Goal: Find specific page/section: Find specific page/section

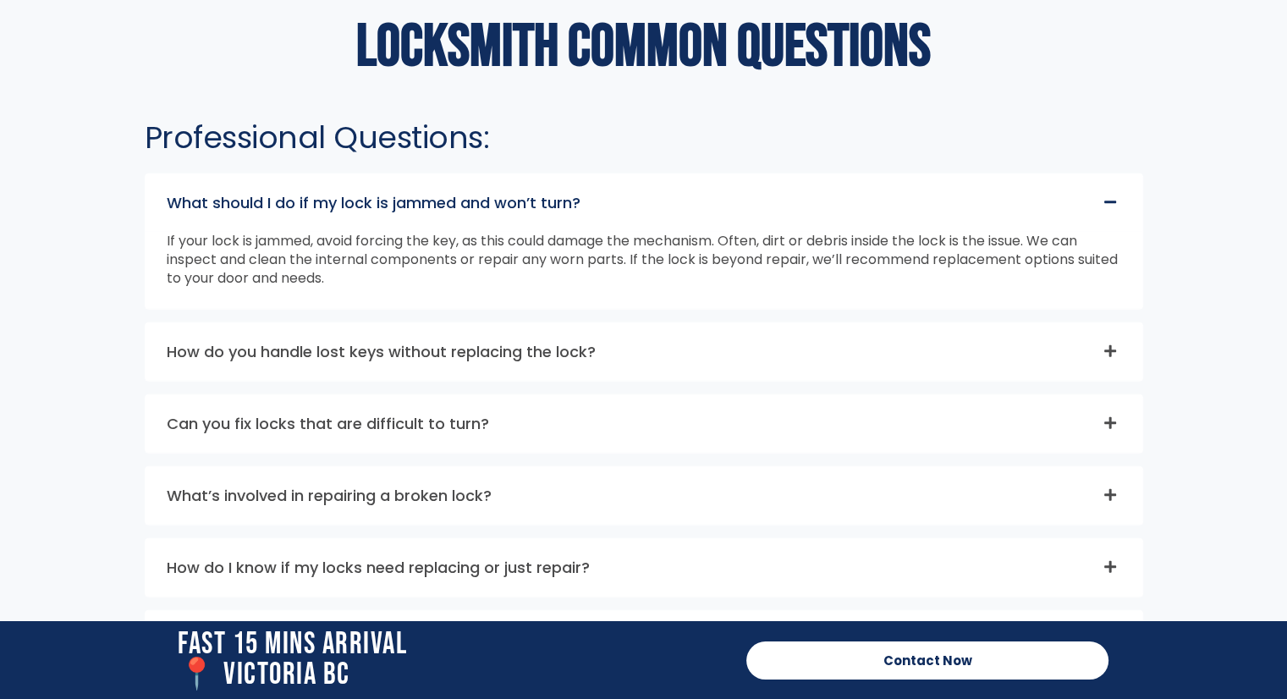
scroll to position [4480, 0]
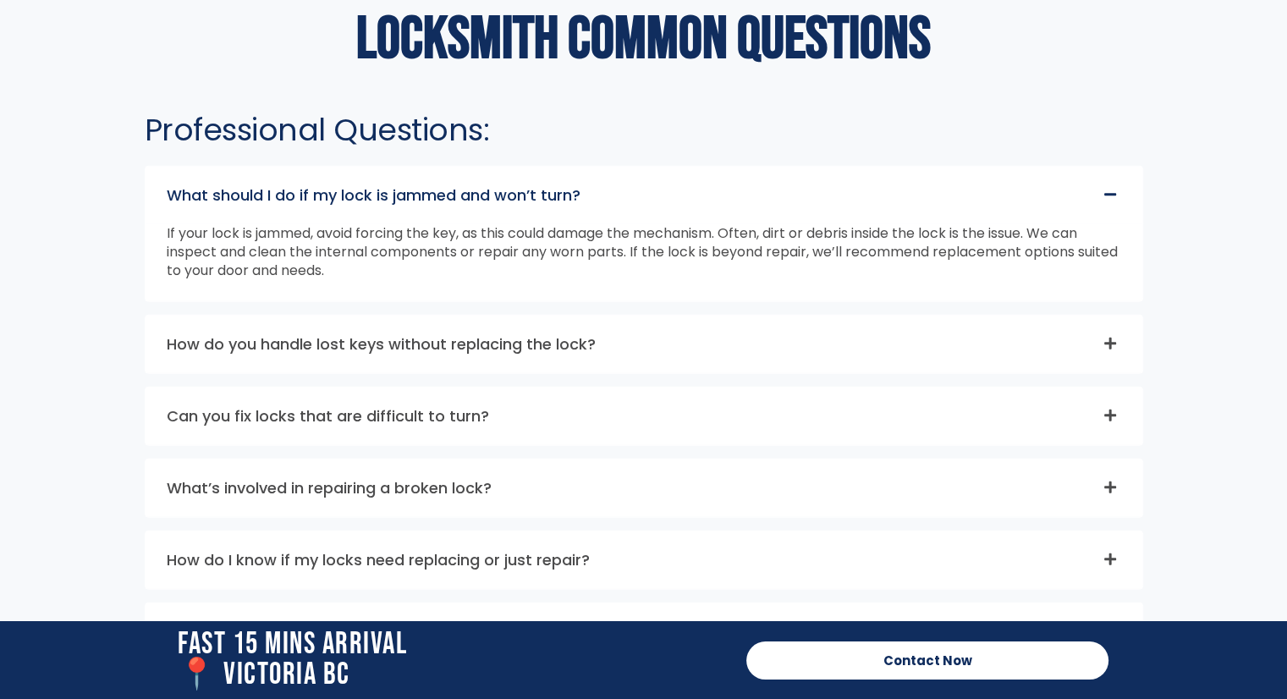
click at [1115, 340] on icon at bounding box center [1111, 344] width 12 height 12
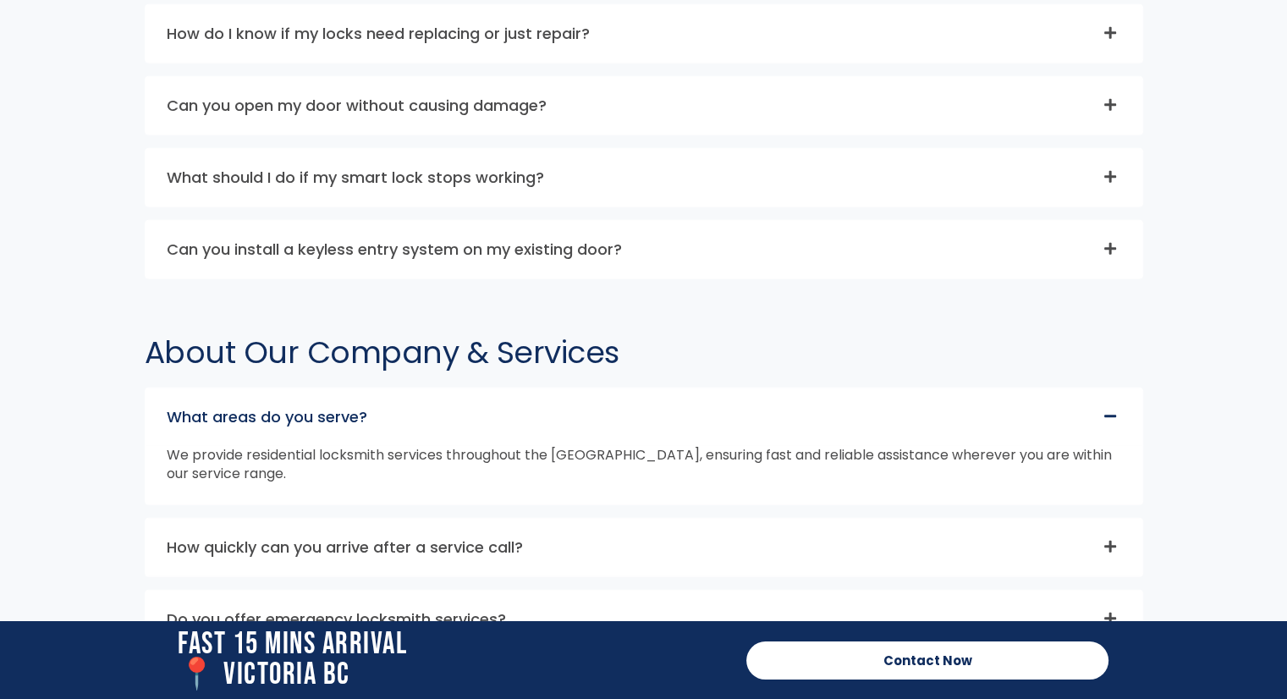
scroll to position [4932, 0]
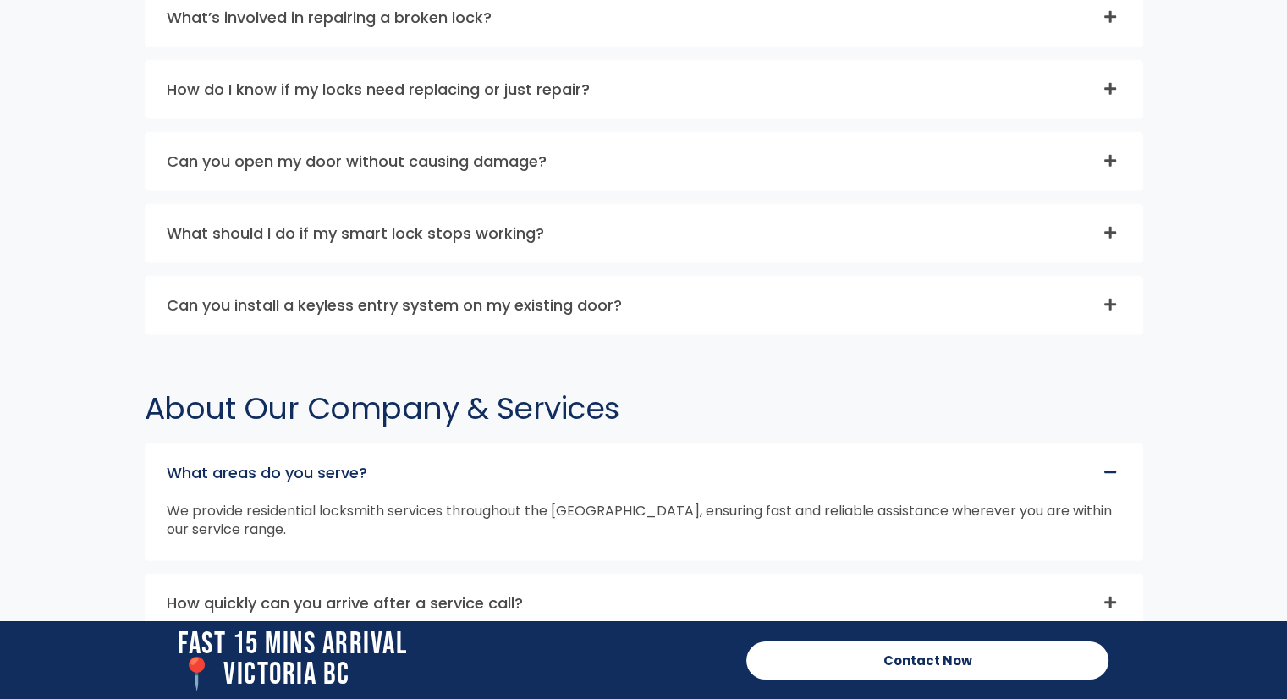
click at [1101, 157] on span at bounding box center [1107, 161] width 20 height 15
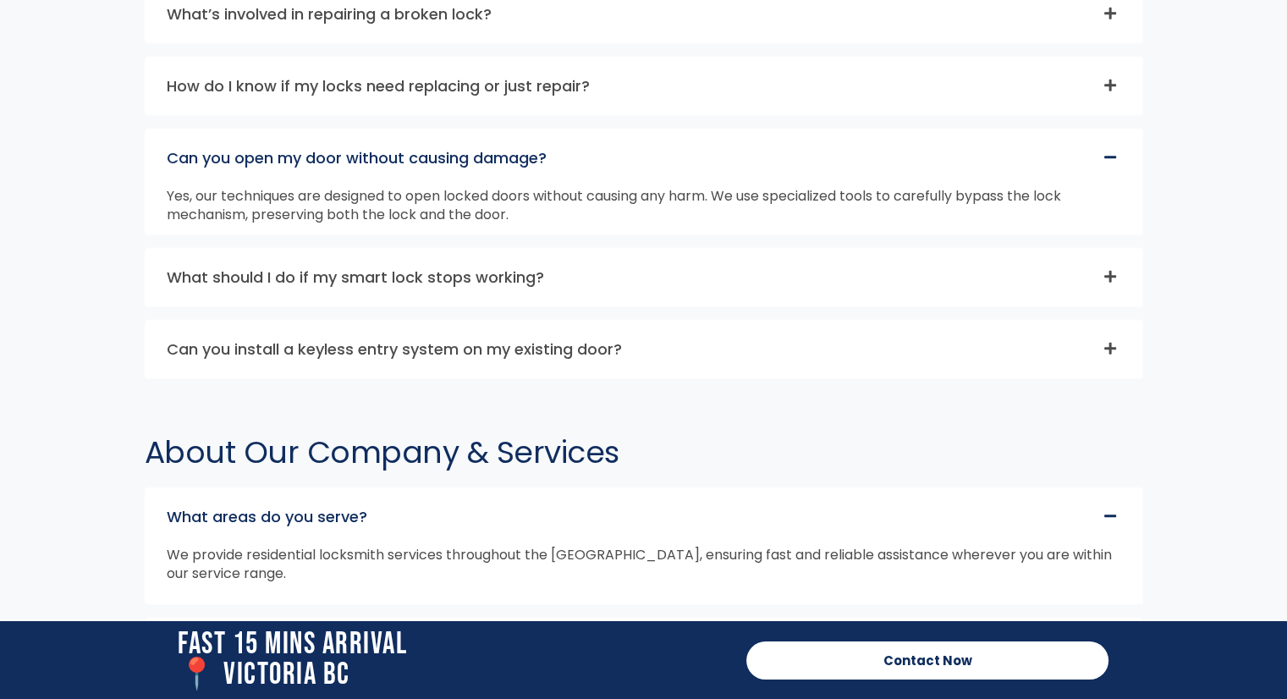
scroll to position [4874, 0]
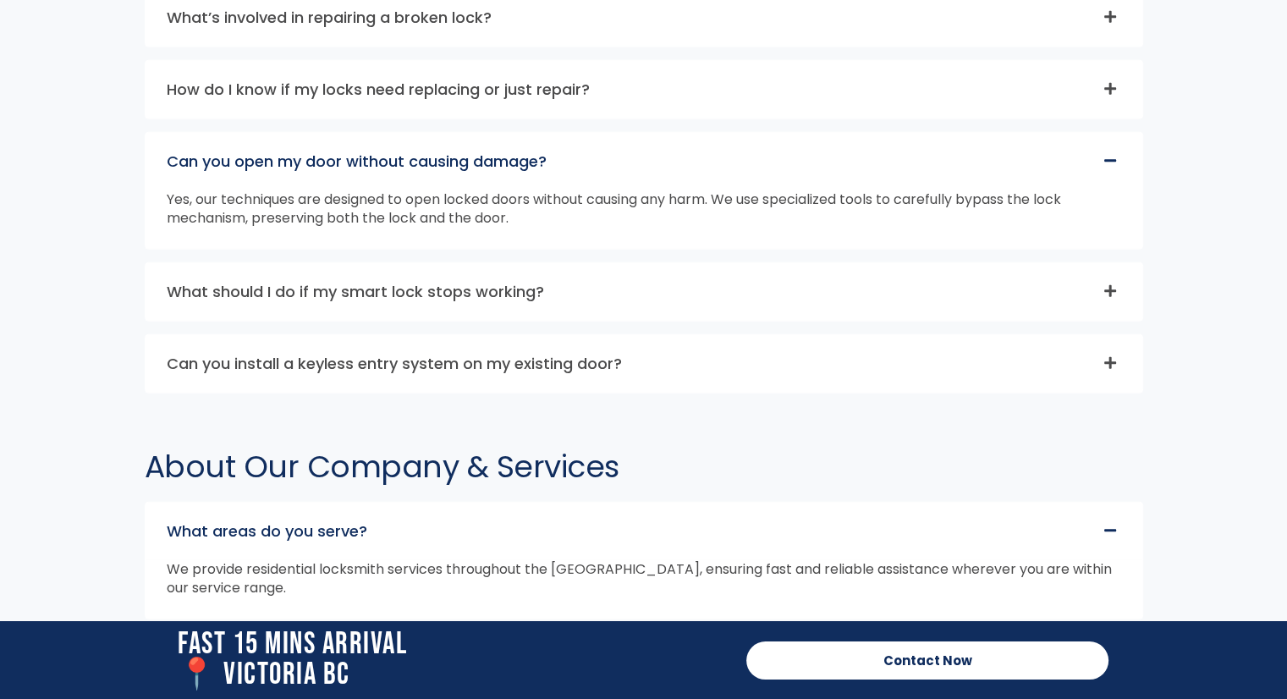
drag, startPoint x: 1100, startPoint y: 153, endPoint x: 1105, endPoint y: 163, distance: 11.4
click at [1102, 156] on span at bounding box center [1107, 161] width 20 height 15
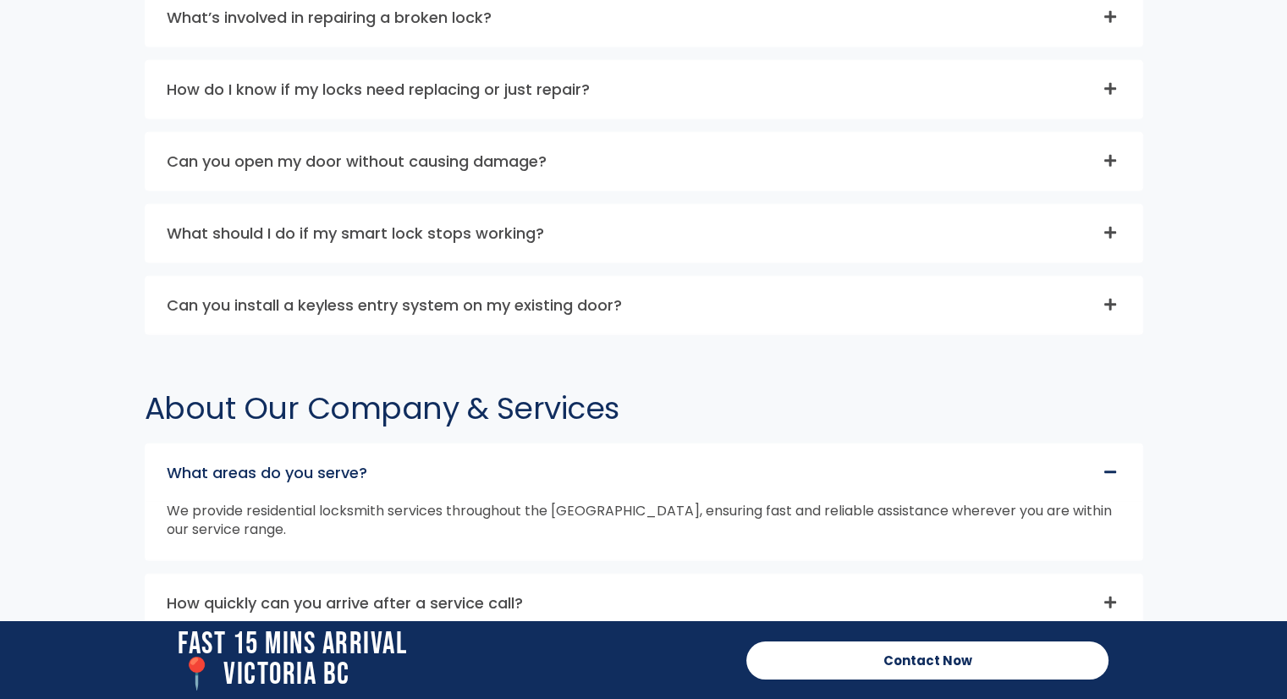
click at [1107, 298] on icon at bounding box center [1111, 305] width 14 height 14
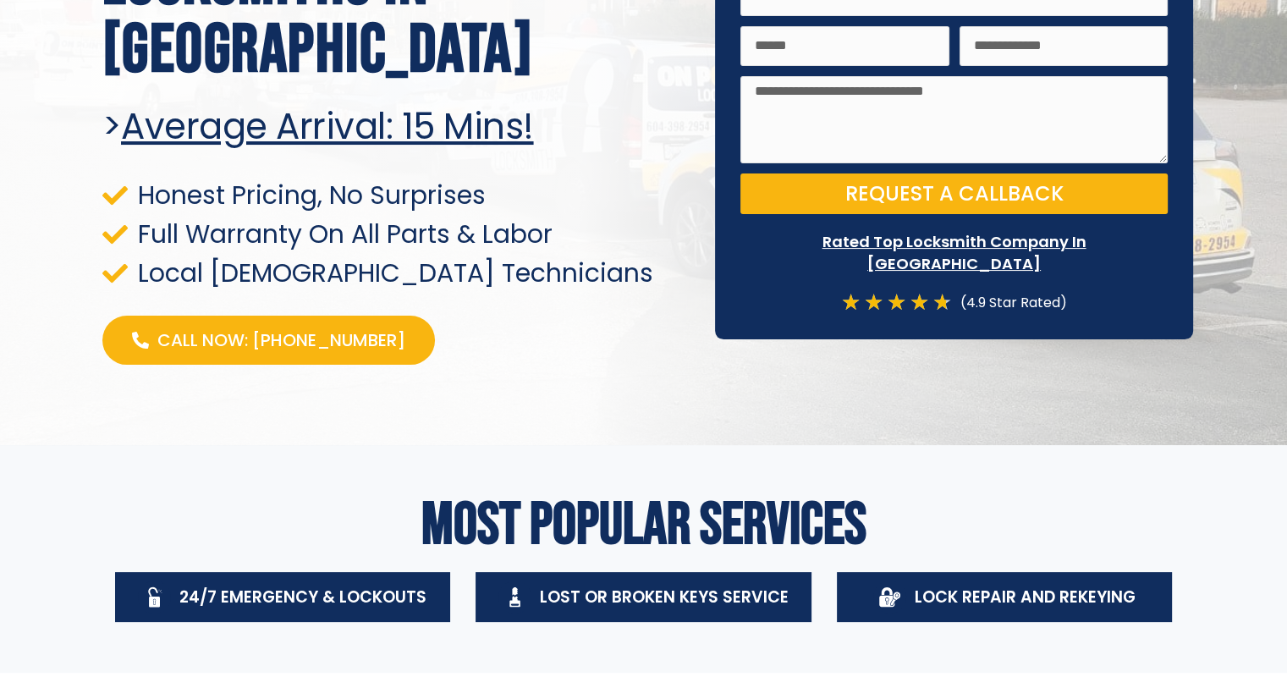
scroll to position [0, 0]
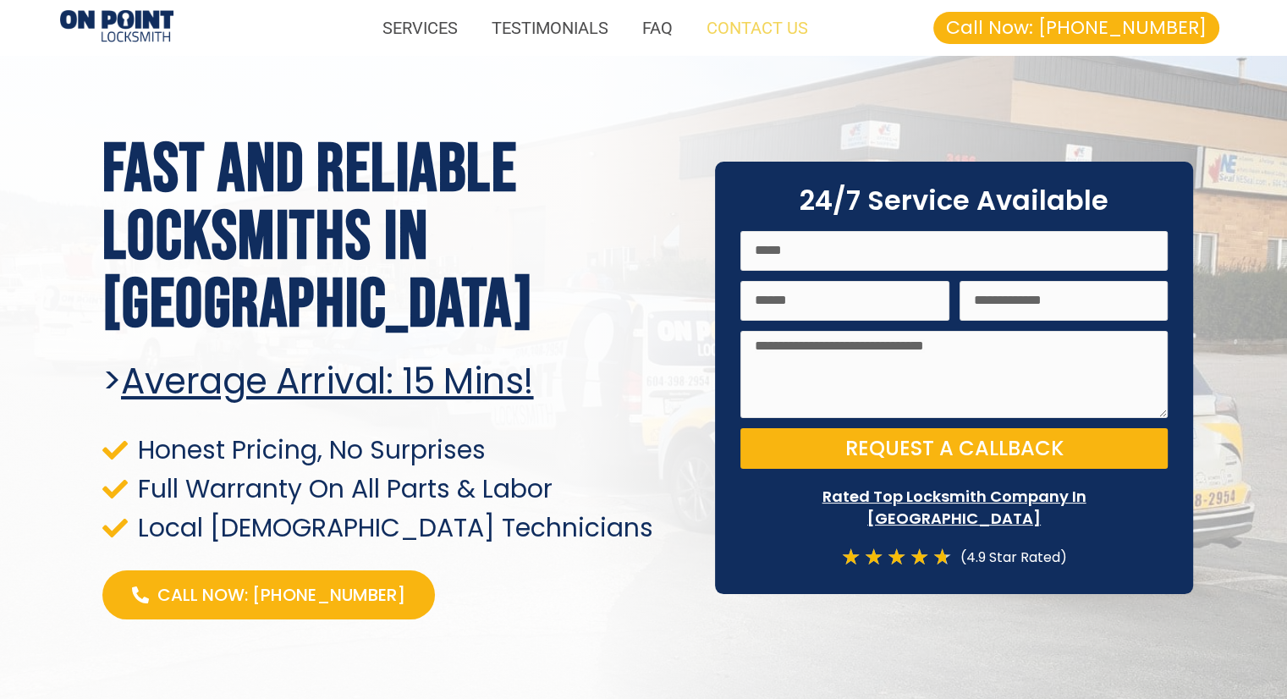
click at [747, 30] on link "CONTACT US" at bounding box center [757, 27] width 135 height 39
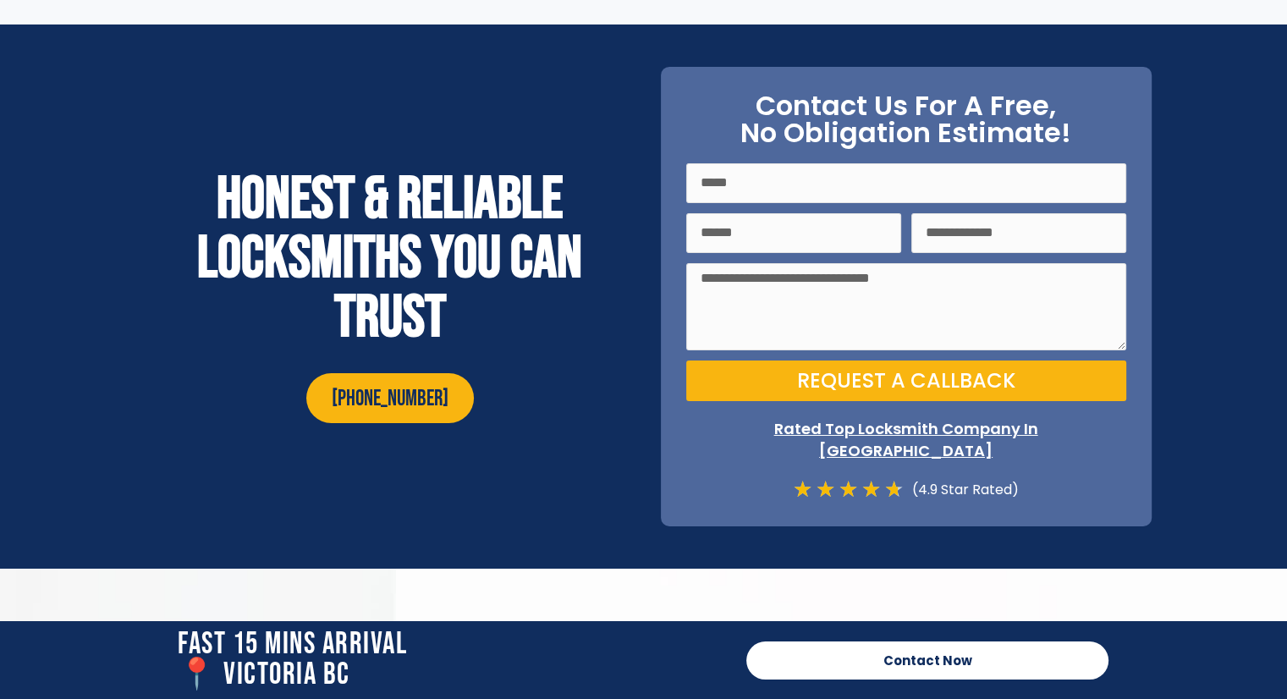
scroll to position [5926, 0]
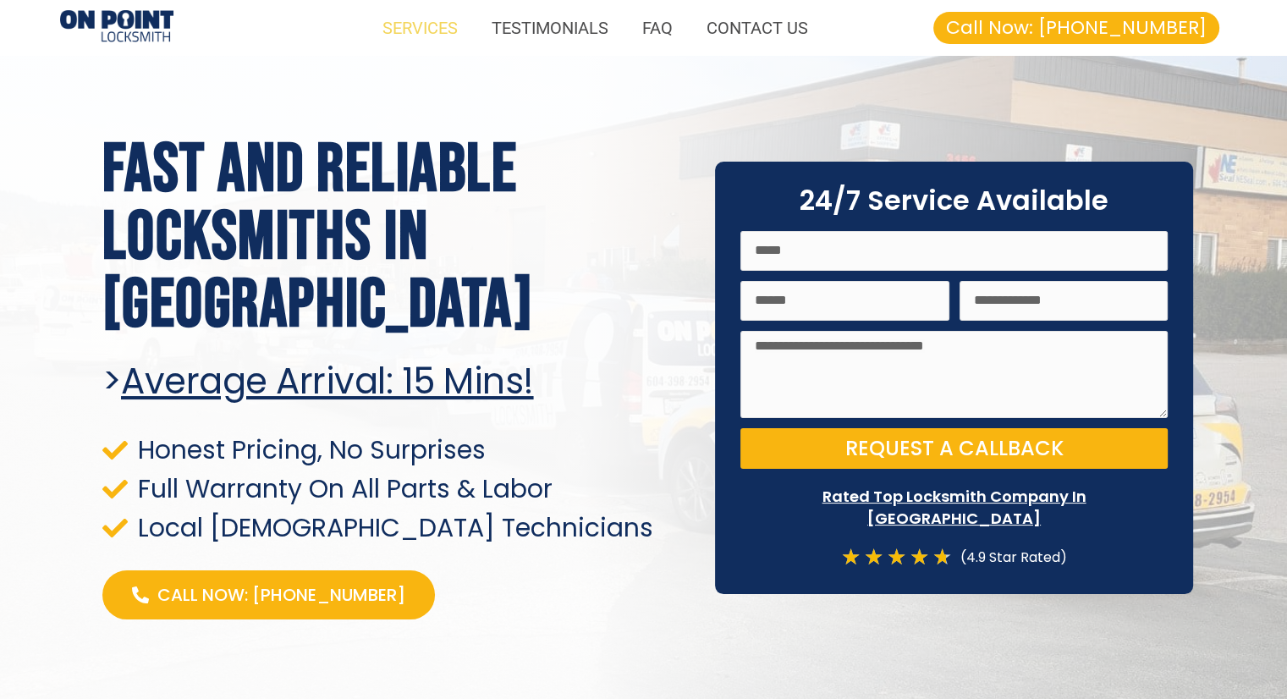
click at [402, 26] on link "SERVICES" at bounding box center [420, 27] width 109 height 39
